Goal: Transaction & Acquisition: Register for event/course

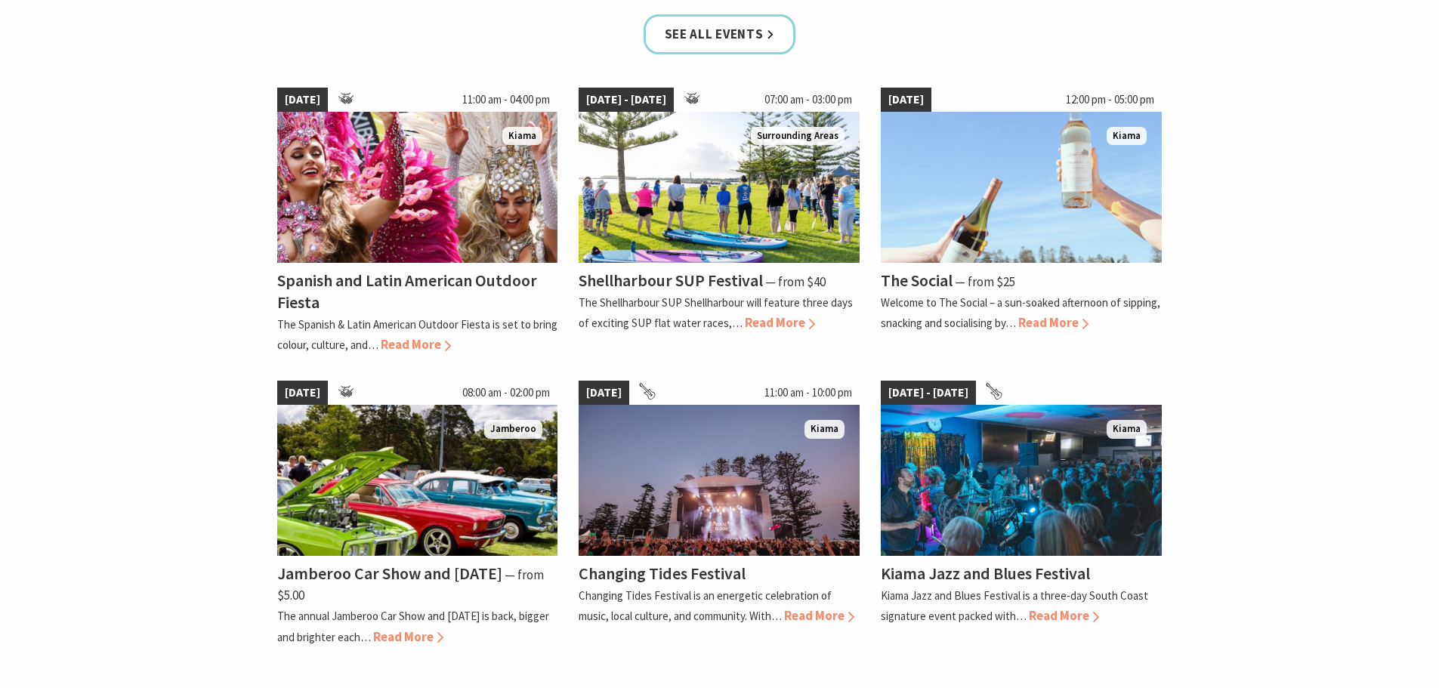
scroll to position [1058, 0]
click at [1026, 279] on div "The Social ⁠— from $25" at bounding box center [1021, 281] width 281 height 22
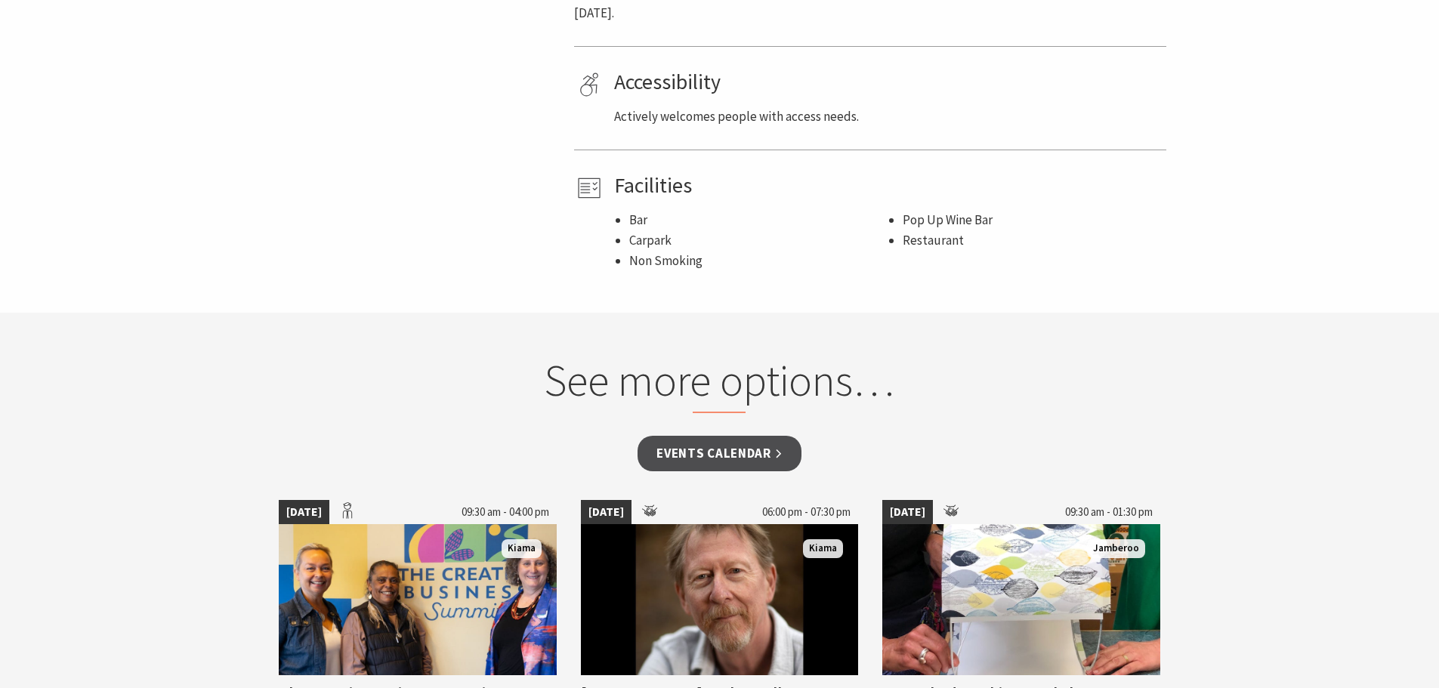
scroll to position [1058, 0]
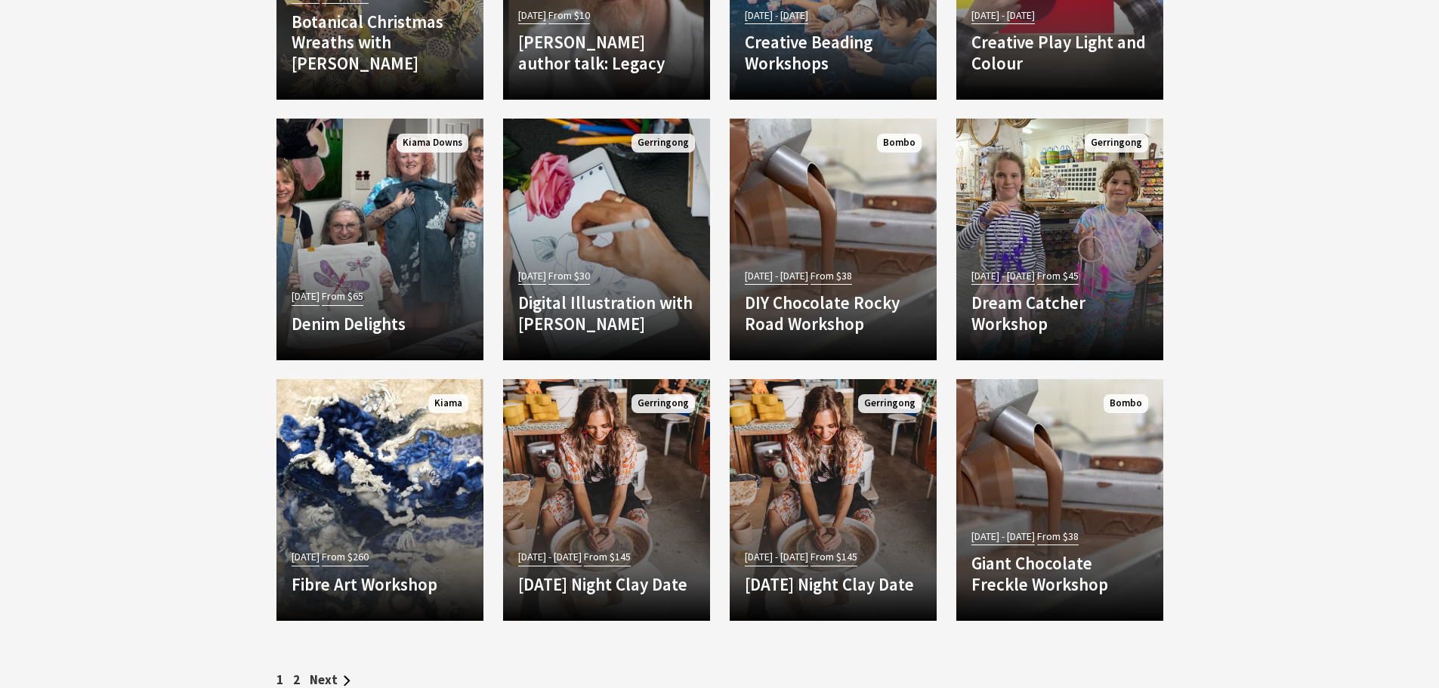
scroll to position [4912, 0]
